Goal: Use online tool/utility: Utilize a website feature to perform a specific function

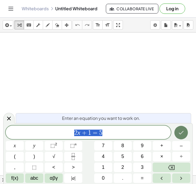
click at [185, 136] on button "Done" at bounding box center [182, 133] width 14 height 14
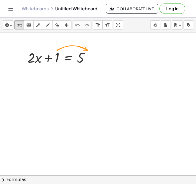
drag, startPoint x: 27, startPoint y: 71, endPoint x: 54, endPoint y: 63, distance: 28.3
click at [54, 67] on div "+ · 2 · x + 1 = 5" at bounding box center [98, 176] width 196 height 286
click at [48, 76] on div at bounding box center [98, 176] width 196 height 286
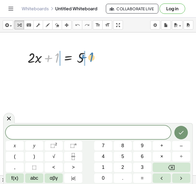
drag, startPoint x: 58, startPoint y: 50, endPoint x: 93, endPoint y: 49, distance: 34.7
click at [93, 49] on div at bounding box center [61, 57] width 72 height 18
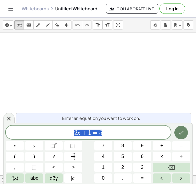
click at [179, 127] on button "Done" at bounding box center [182, 133] width 14 height 14
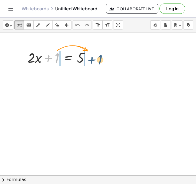
drag, startPoint x: 56, startPoint y: 59, endPoint x: 102, endPoint y: 59, distance: 46.1
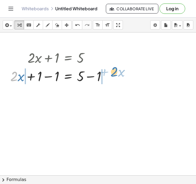
drag, startPoint x: 13, startPoint y: 77, endPoint x: 113, endPoint y: 73, distance: 100.1
click at [113, 73] on div at bounding box center [61, 76] width 106 height 18
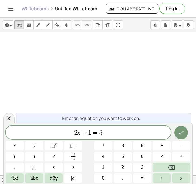
click at [85, 4] on div "Whiteboards Untitled Whiteboard Collaborate Live Log in" at bounding box center [98, 8] width 183 height 17
click at [182, 133] on icon "Done" at bounding box center [181, 133] width 5 height 4
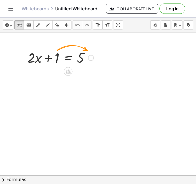
click at [57, 58] on div at bounding box center [61, 57] width 72 height 18
drag, startPoint x: 57, startPoint y: 58, endPoint x: 98, endPoint y: 58, distance: 41.7
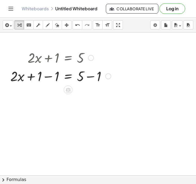
click at [88, 59] on div at bounding box center [91, 58] width 6 height 6
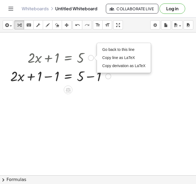
click at [91, 58] on div "Go back to this line Copy line as LaTeX Copy derivation as LaTeX" at bounding box center [91, 58] width 6 height 6
drag, startPoint x: 42, startPoint y: 59, endPoint x: 42, endPoint y: 45, distance: 14.4
click at [42, 44] on div "+ · 2 · x + 1 = 5 Go back to this line Copy line as LaTeX Copy derivation as La…" at bounding box center [98, 176] width 196 height 286
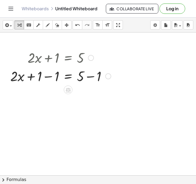
click at [42, 48] on div "+ · 2 · x + 1 = 5 Go back to this line Copy line as LaTeX Copy derivation as La…" at bounding box center [58, 67] width 113 height 40
drag, startPoint x: 18, startPoint y: 76, endPoint x: 37, endPoint y: 55, distance: 29.0
drag, startPoint x: 82, startPoint y: 76, endPoint x: 91, endPoint y: 52, distance: 25.3
drag, startPoint x: 91, startPoint y: 77, endPoint x: 90, endPoint y: 58, distance: 19.6
click at [68, 58] on div "+ · 2 · x + 1 = 5 Go back to this line Copy line as LaTeX Copy derivation as La…" at bounding box center [68, 58] width 0 height 0
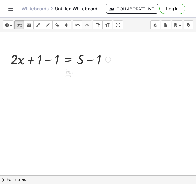
drag, startPoint x: 108, startPoint y: 75, endPoint x: 91, endPoint y: 53, distance: 27.9
click at [68, 60] on div "+ · 2 · x = 5 + 1 − 1 + − 1" at bounding box center [68, 60] width 0 height 0
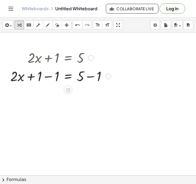
drag, startPoint x: 107, startPoint y: 57, endPoint x: 130, endPoint y: 85, distance: 36.4
click at [130, 85] on div "+ · 2 · x + 1 = 5 Go back to this line Copy line as LaTeX Copy derivation as La…" at bounding box center [98, 176] width 196 height 286
click at [68, 89] on icon at bounding box center [68, 90] width 6 height 6
click at [71, 90] on div "×" at bounding box center [68, 90] width 9 height 9
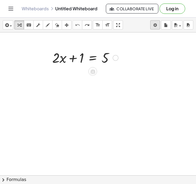
click at [154, 27] on body "Graspable Math Activities Get Started Activity Bank Assigned Work Classes White…" at bounding box center [98, 92] width 196 height 184
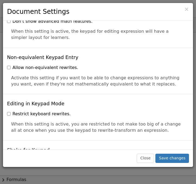
scroll to position [1225, 0]
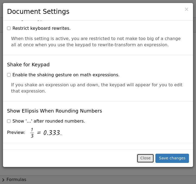
click at [146, 160] on button "Close" at bounding box center [145, 158] width 17 height 9
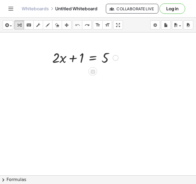
click at [25, 5] on div "Whiteboards Untitled Whiteboard Collaborate Live Log in" at bounding box center [98, 8] width 183 height 17
click at [25, 11] on link "Whiteboards" at bounding box center [35, 8] width 27 height 5
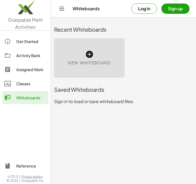
click at [90, 51] on icon at bounding box center [89, 54] width 9 height 9
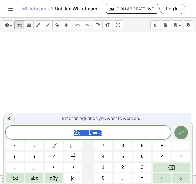
drag, startPoint x: 89, startPoint y: 57, endPoint x: 88, endPoint y: 50, distance: 7.4
click at [89, 57] on div at bounding box center [98, 176] width 196 height 286
